Goal: Transaction & Acquisition: Purchase product/service

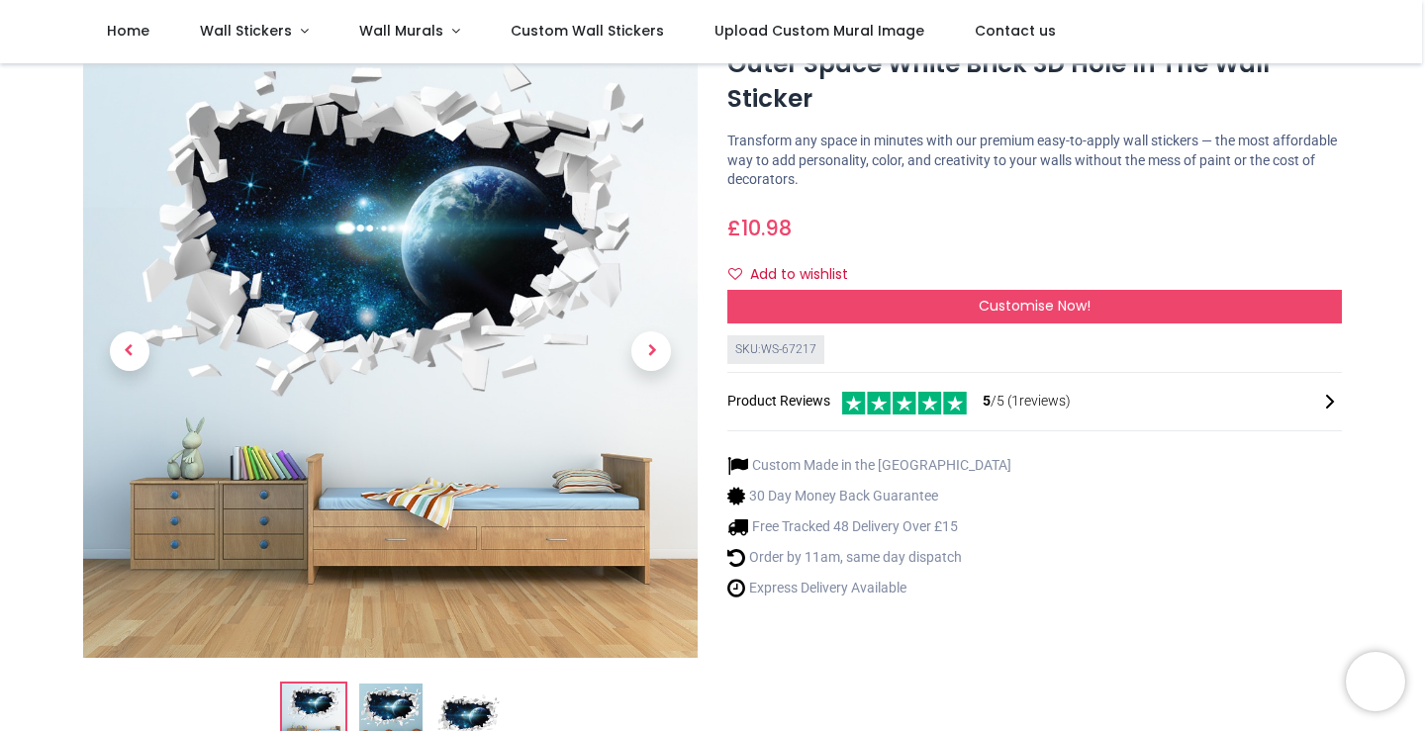
scroll to position [72, 0]
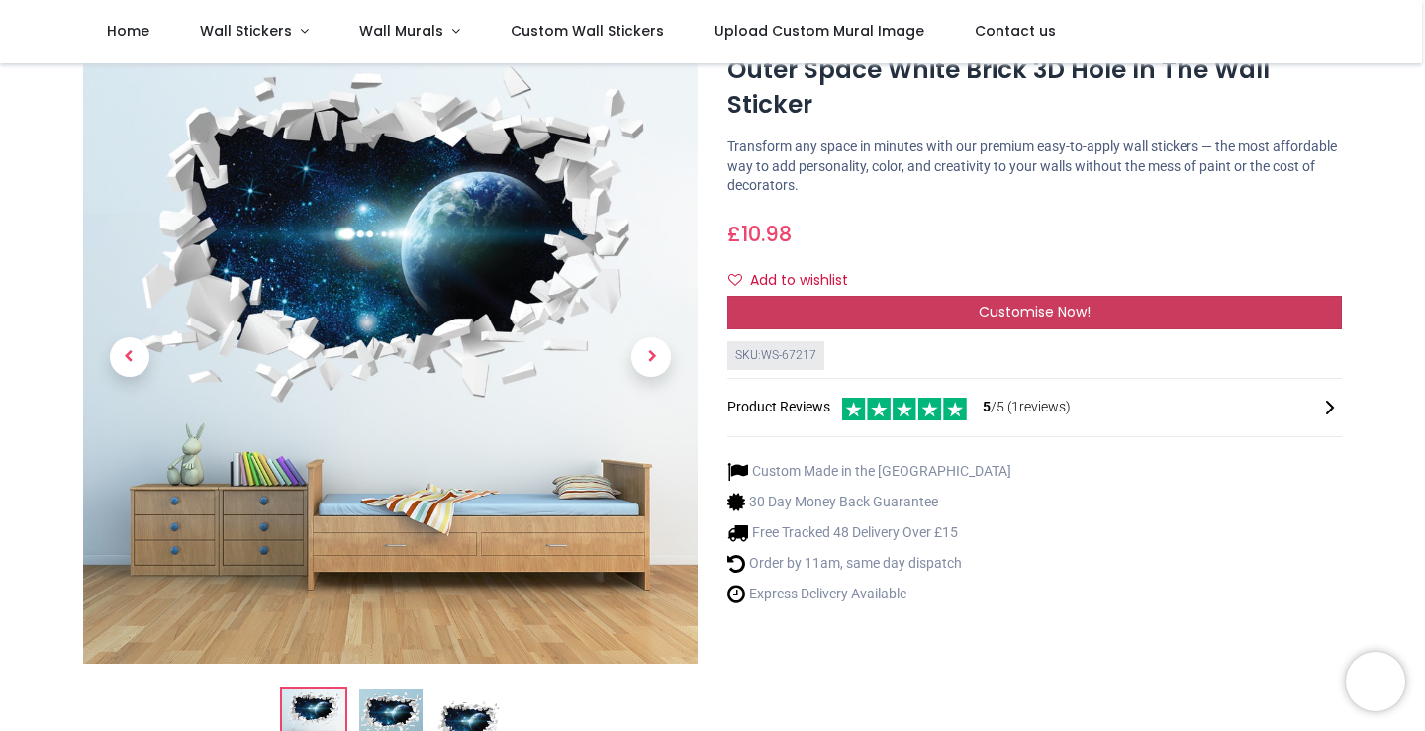
click at [964, 310] on div "Customise Now!" at bounding box center [1034, 313] width 614 height 34
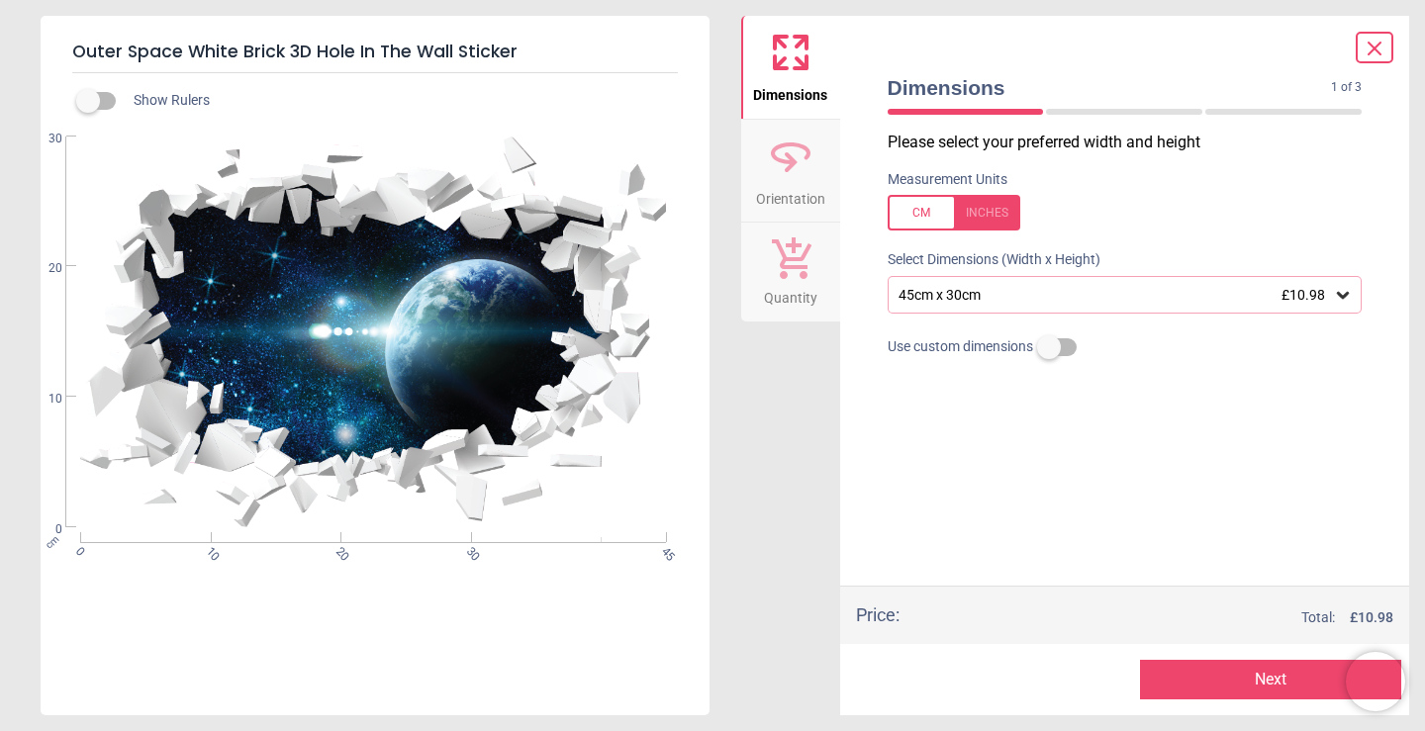
click at [1343, 294] on icon at bounding box center [1343, 295] width 12 height 7
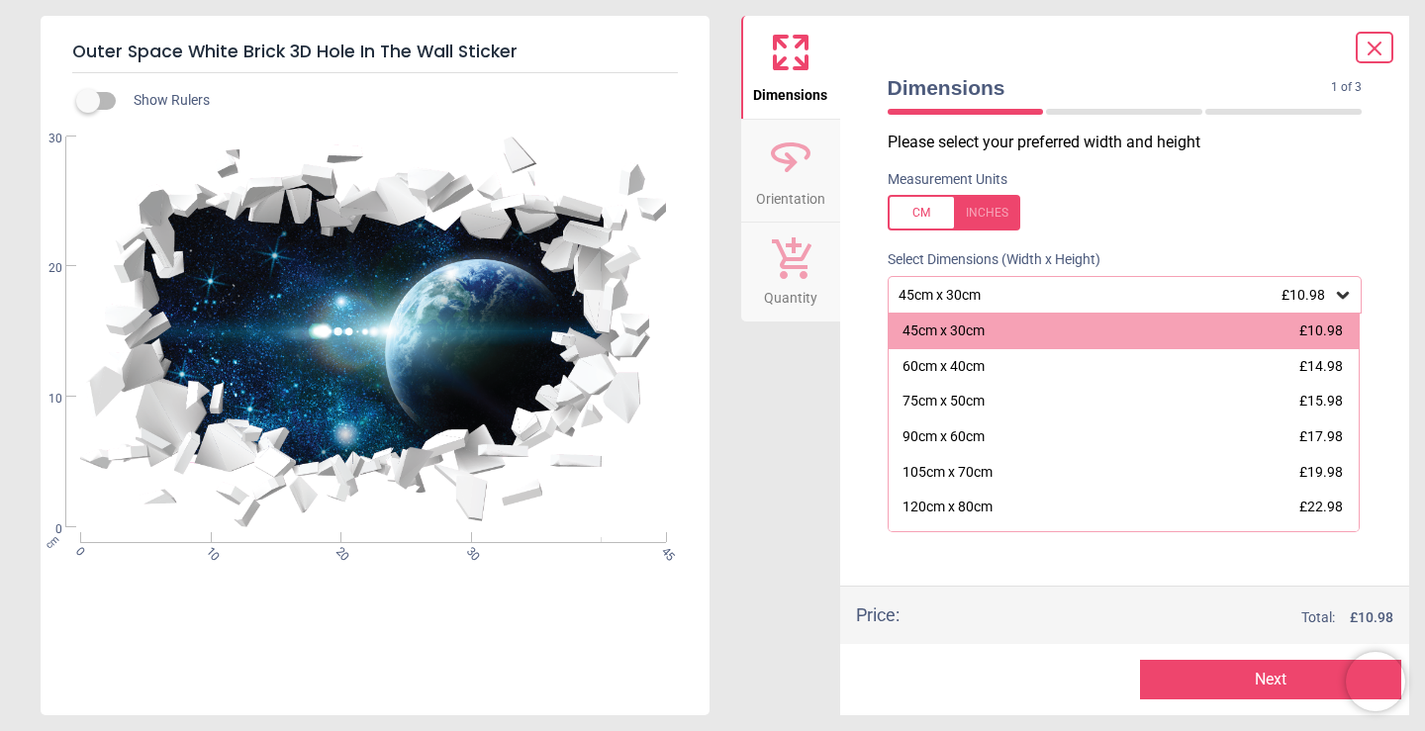
click at [1350, 228] on label at bounding box center [1124, 213] width 475 height 36
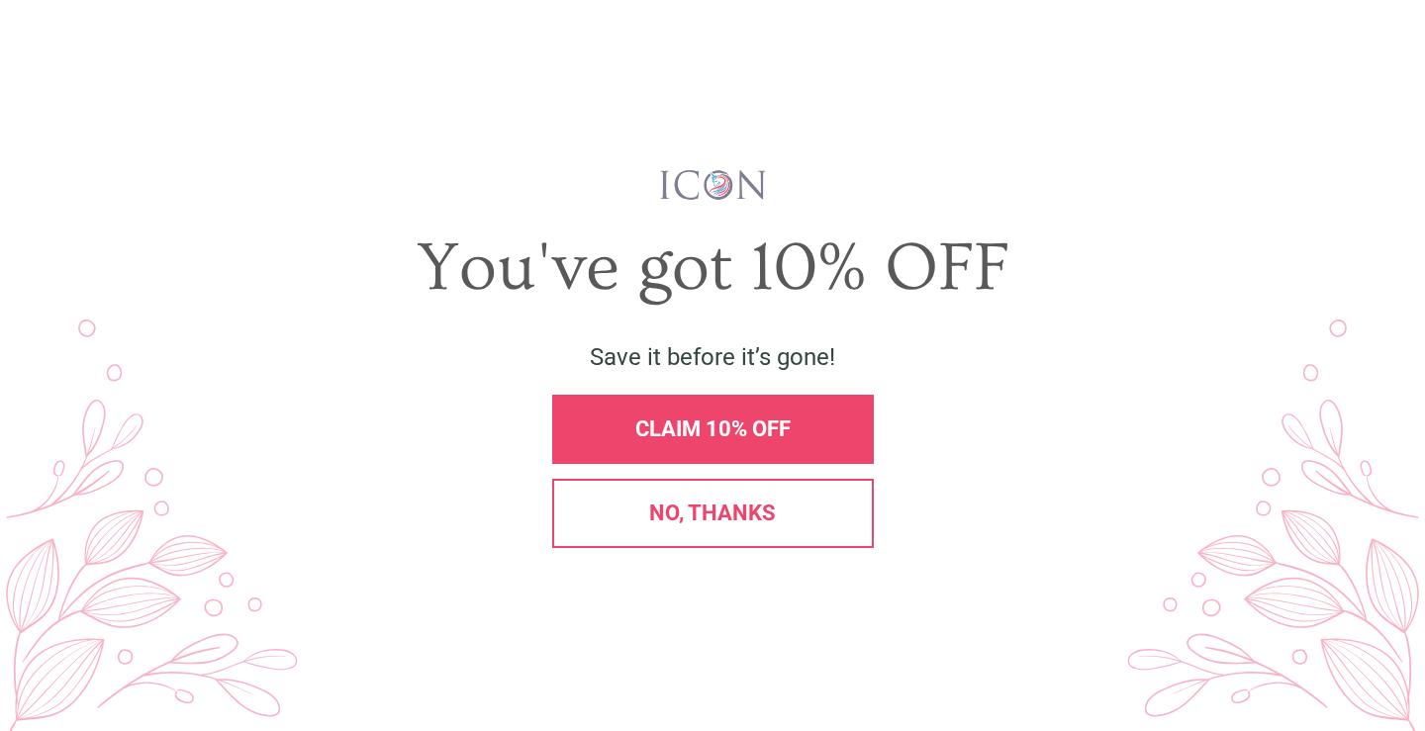
scroll to position [0, 0]
drag, startPoint x: 810, startPoint y: 505, endPoint x: 820, endPoint y: 508, distance: 10.7
click at [814, 506] on div "No, thanks" at bounding box center [713, 514] width 288 height 22
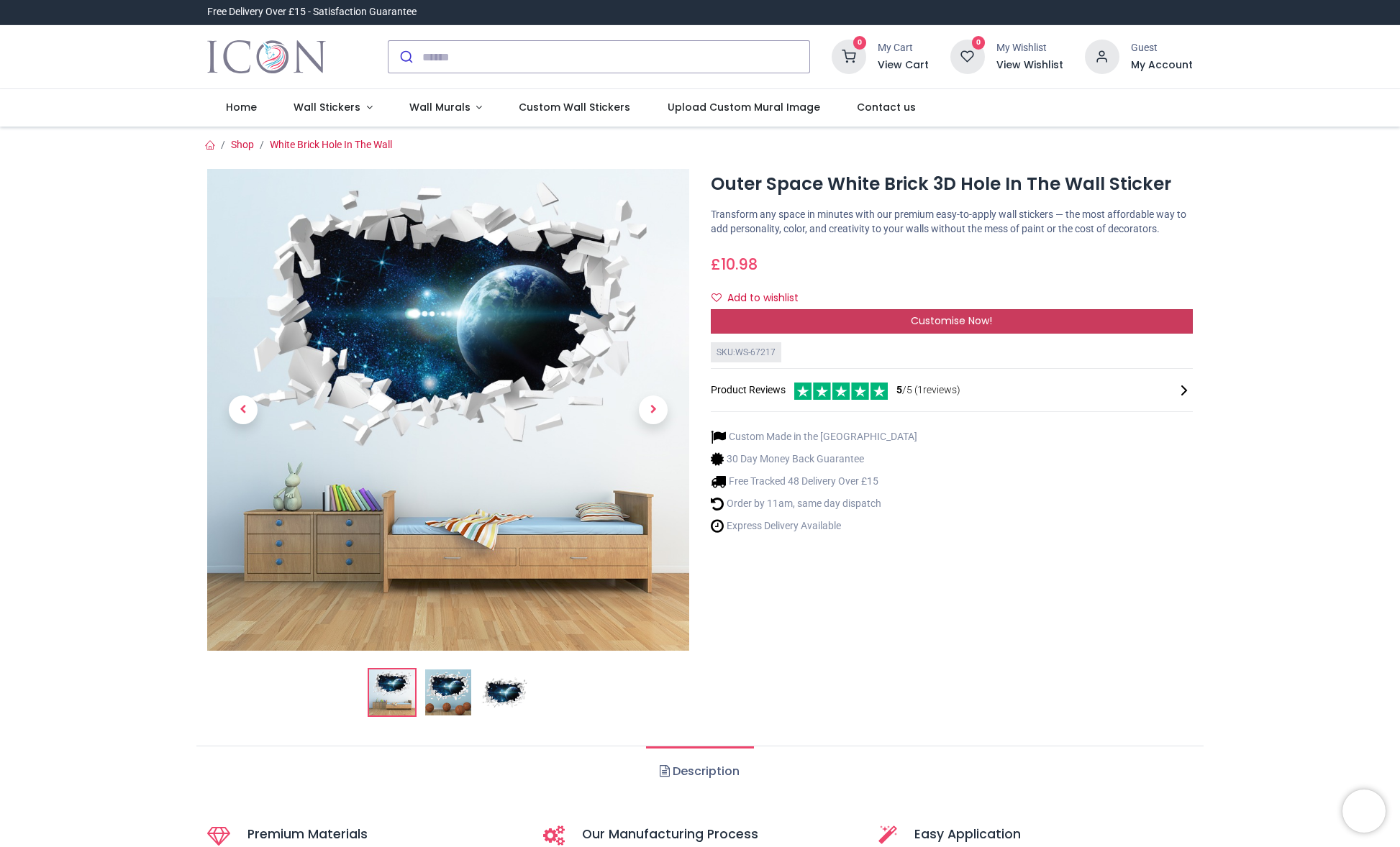
click at [940, 328] on span "Customise Now!" at bounding box center [951, 321] width 81 height 15
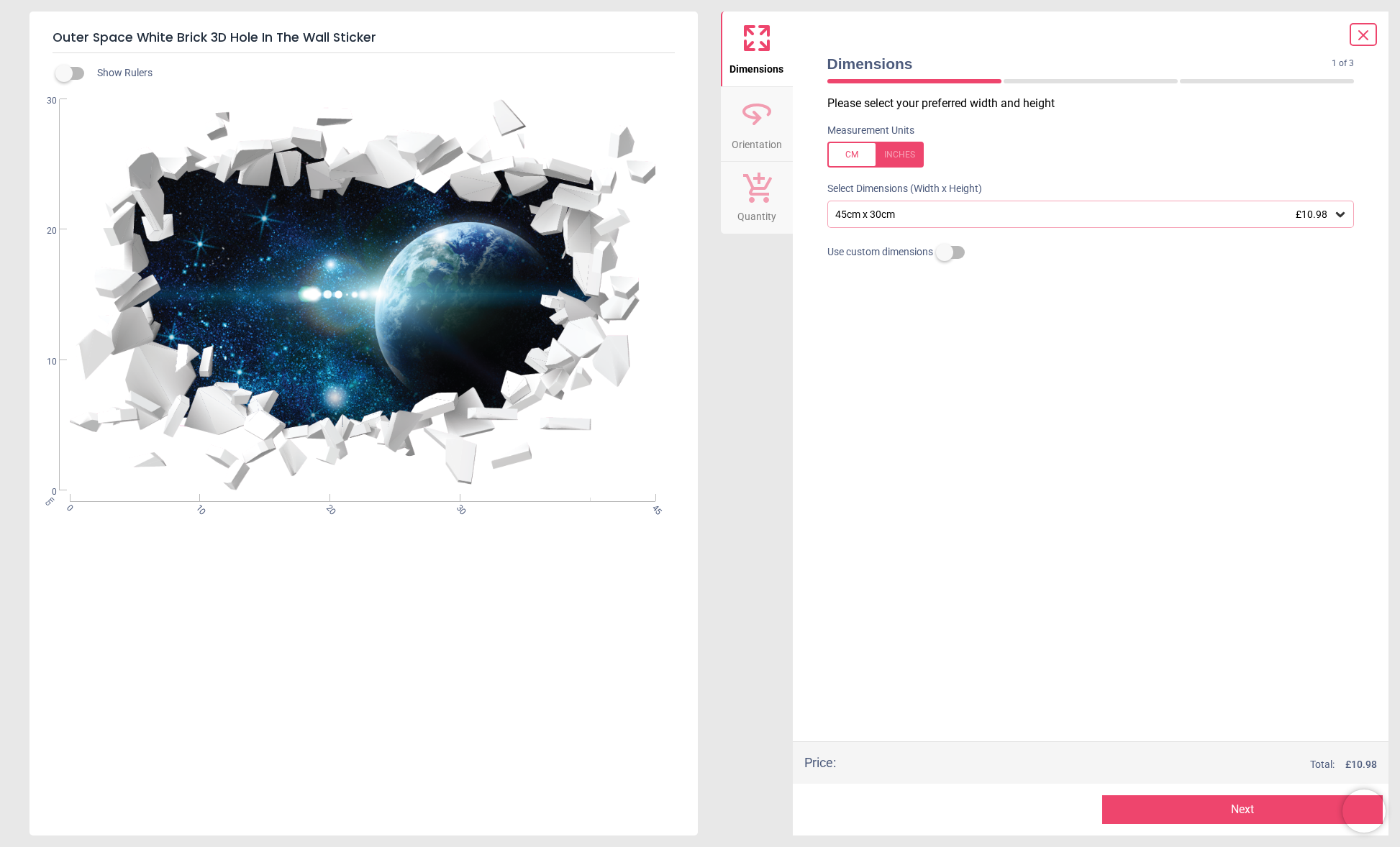
click at [934, 214] on div "45cm x 30cm £10.98" at bounding box center [1084, 214] width 500 height 12
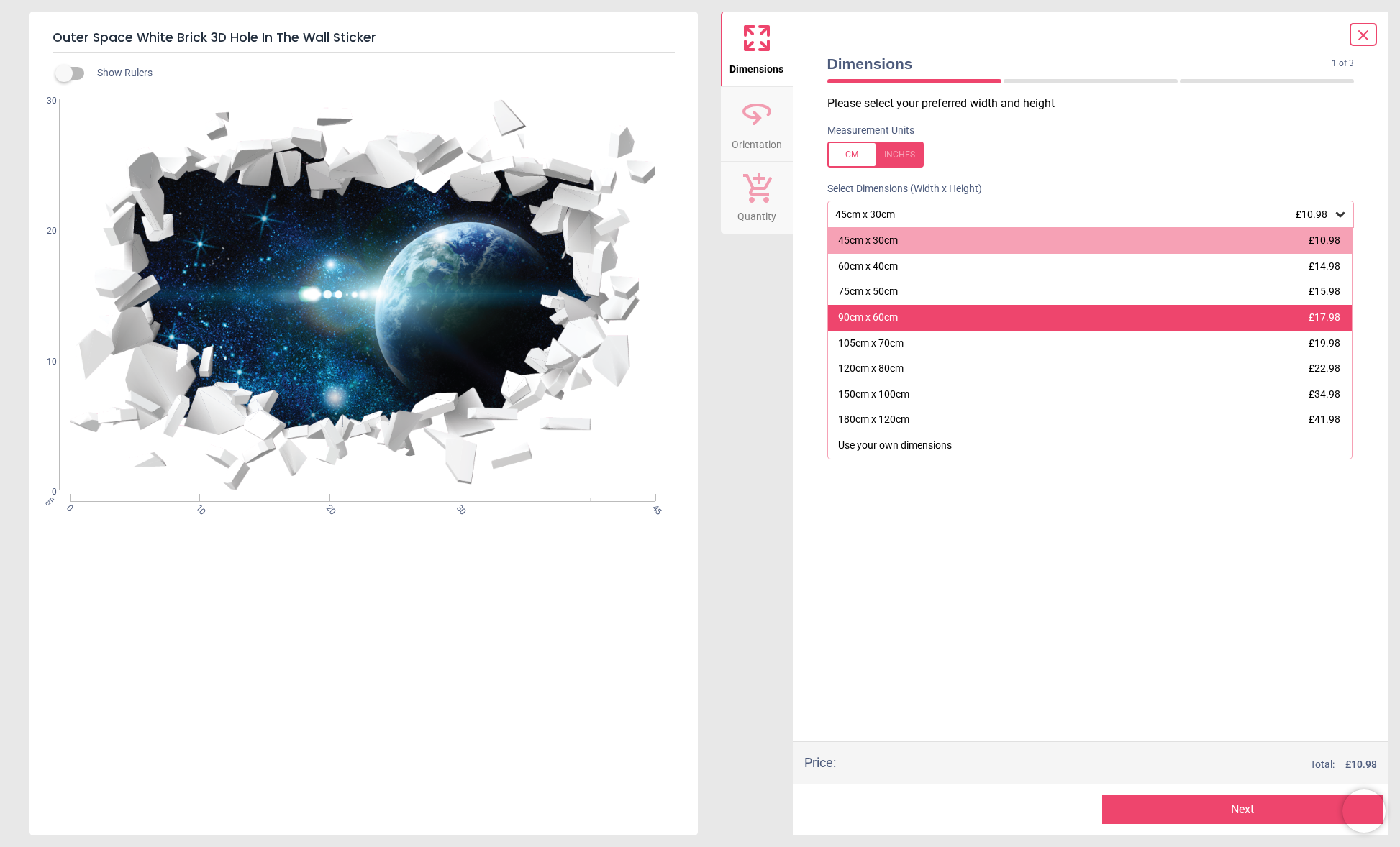
click at [924, 315] on div "90cm x 60cm £17.98" at bounding box center [1090, 318] width 524 height 26
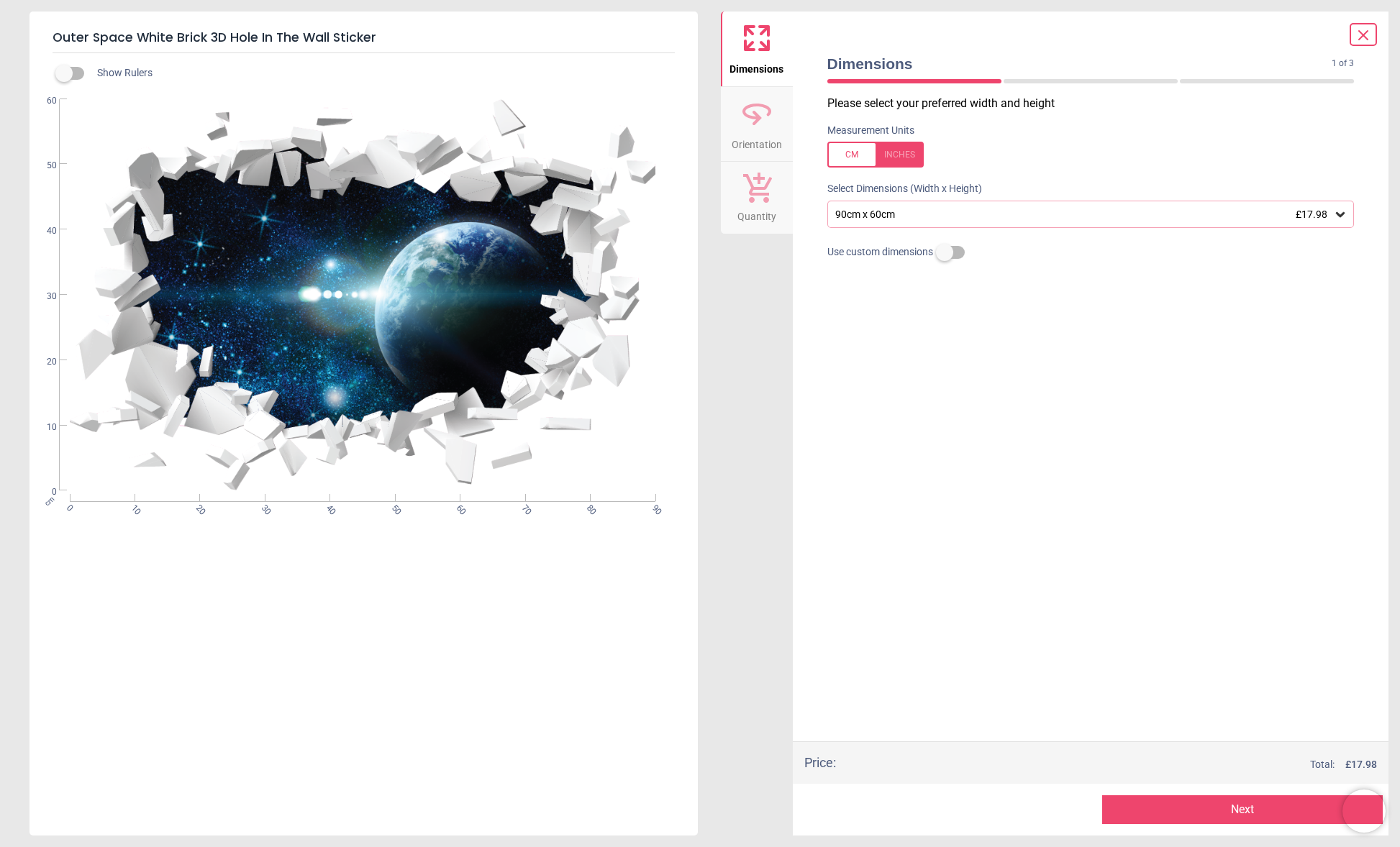
click at [751, 112] on icon at bounding box center [756, 113] width 34 height 34
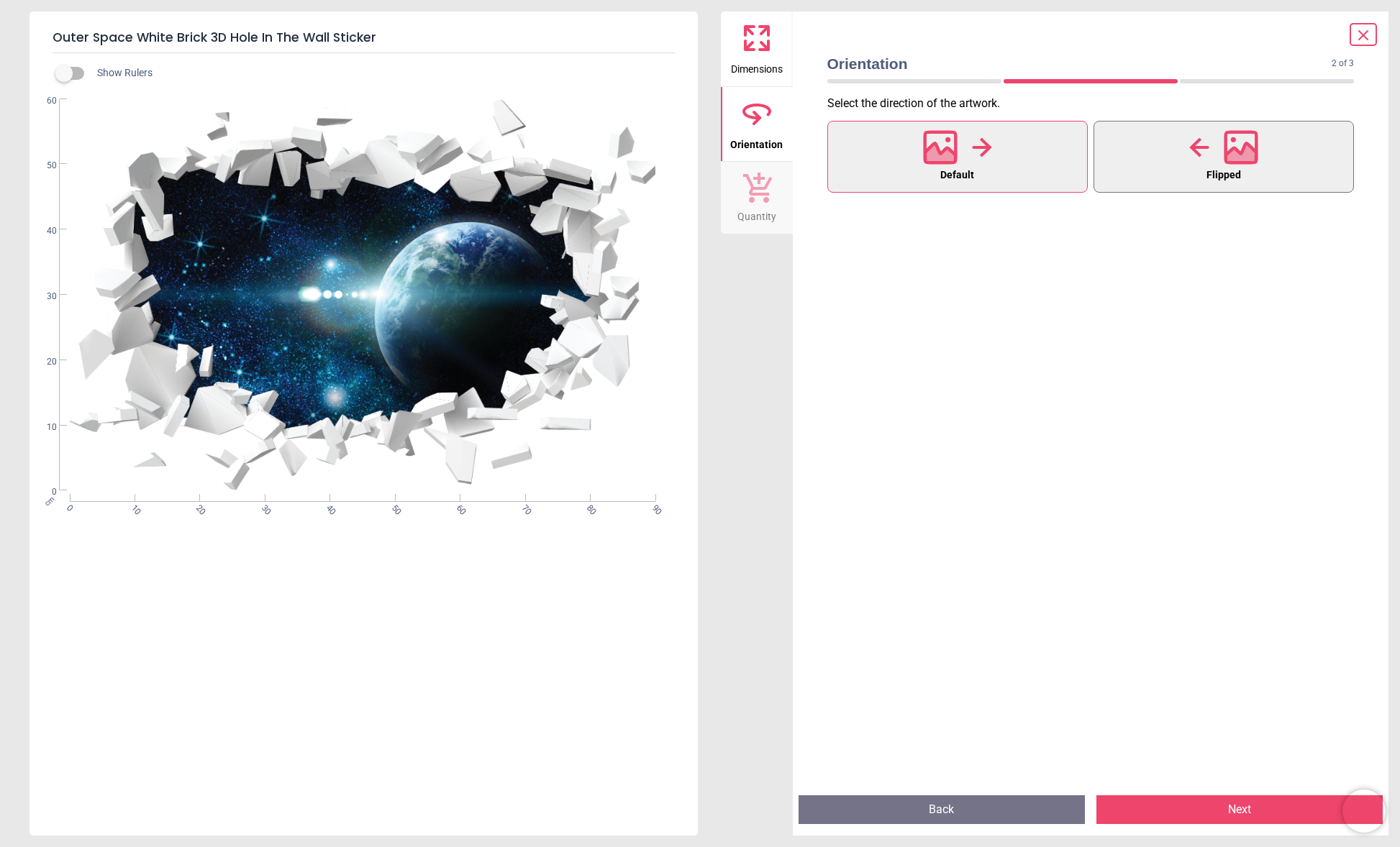
click at [1191, 157] on icon at bounding box center [1199, 148] width 20 height 22
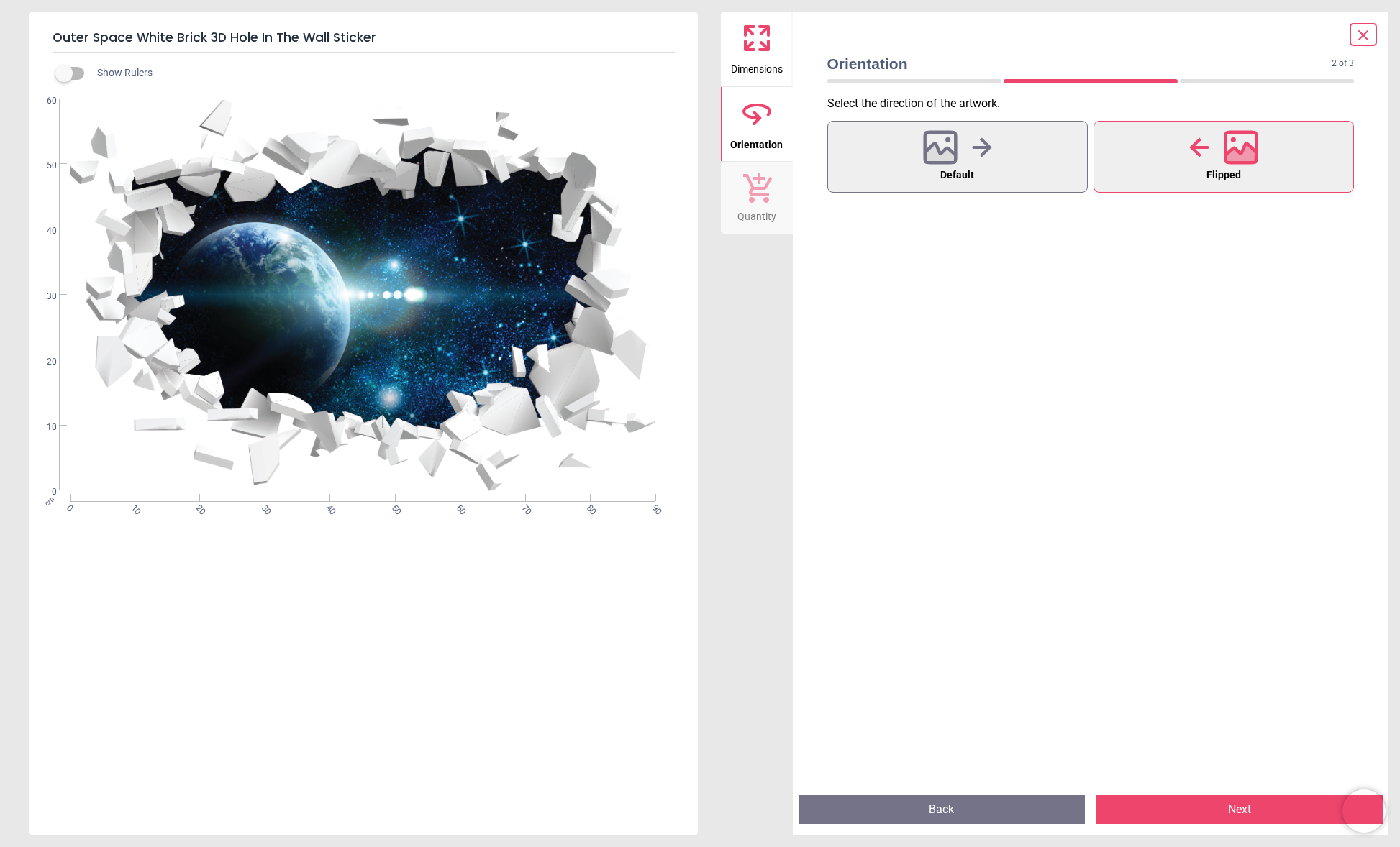
click at [1191, 156] on icon at bounding box center [1199, 148] width 20 height 22
click at [969, 166] on span "Default" at bounding box center [957, 176] width 33 height 19
